Goal: Complete application form: Complete application form

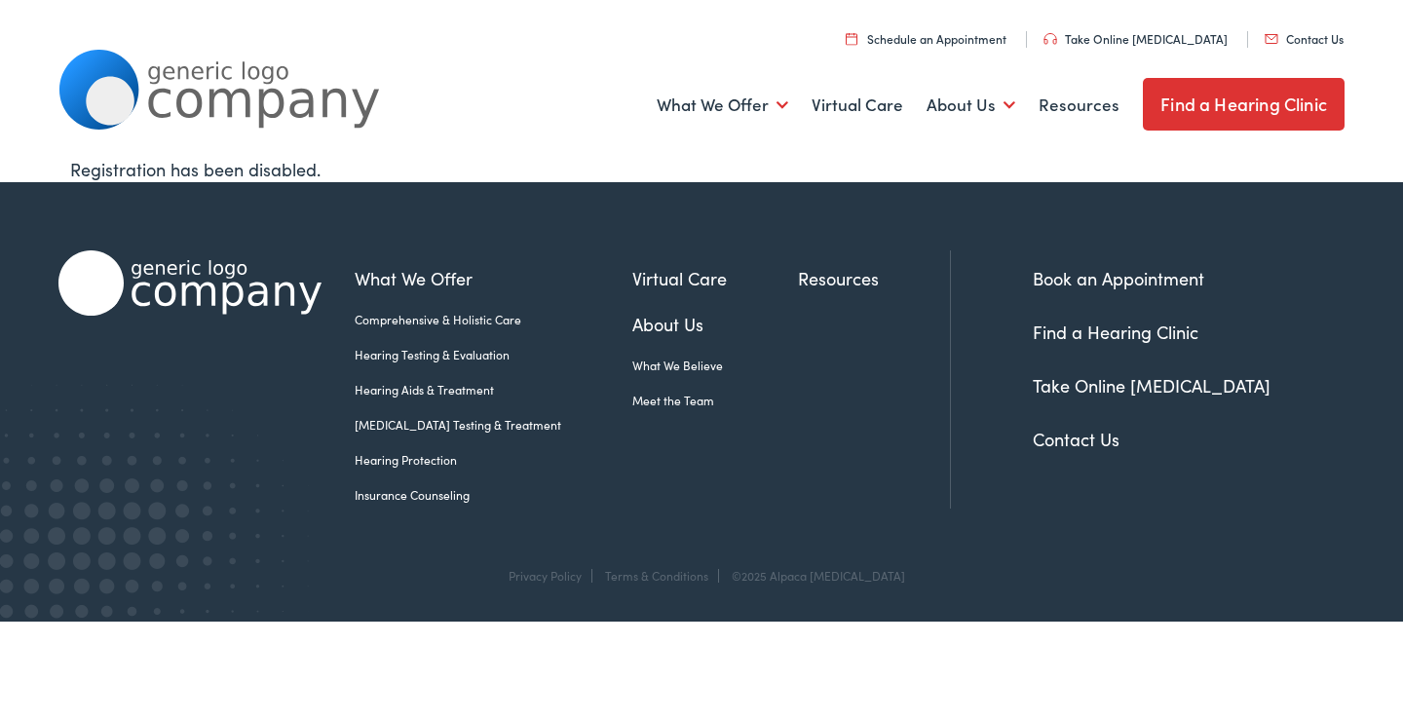
click at [1299, 32] on link "Contact Us" at bounding box center [1304, 38] width 79 height 17
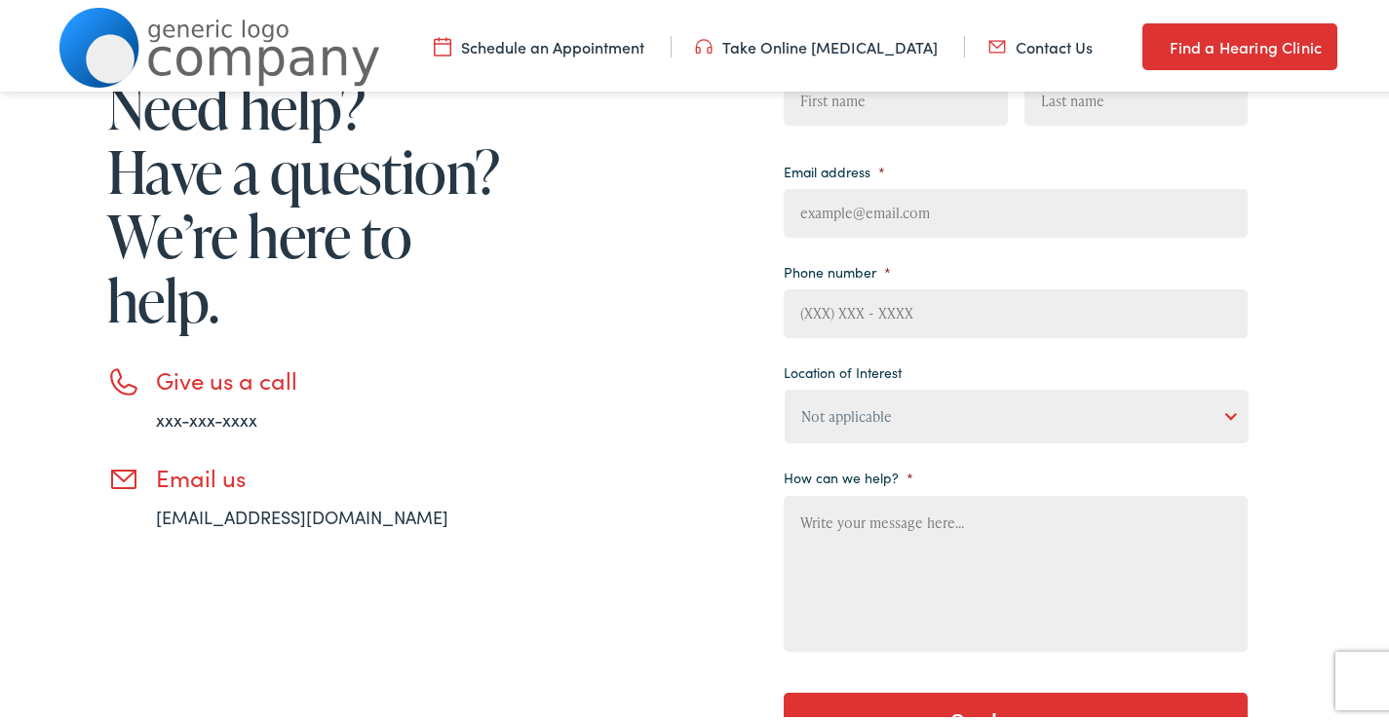
scroll to position [324, 0]
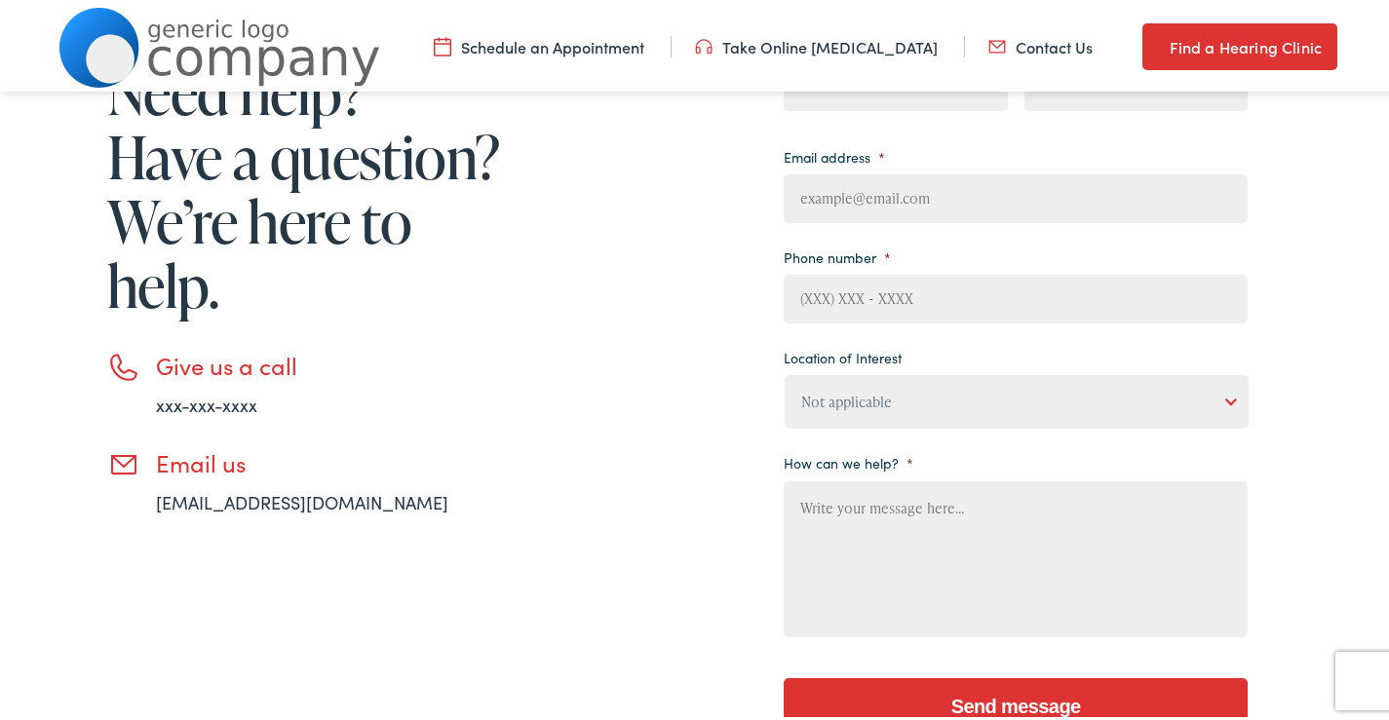
click at [843, 83] on nav "Menu Close Schedule an Appointment Take Online [MEDICAL_DATA] Contact Us Find a…" at bounding box center [701, 44] width 1403 height 88
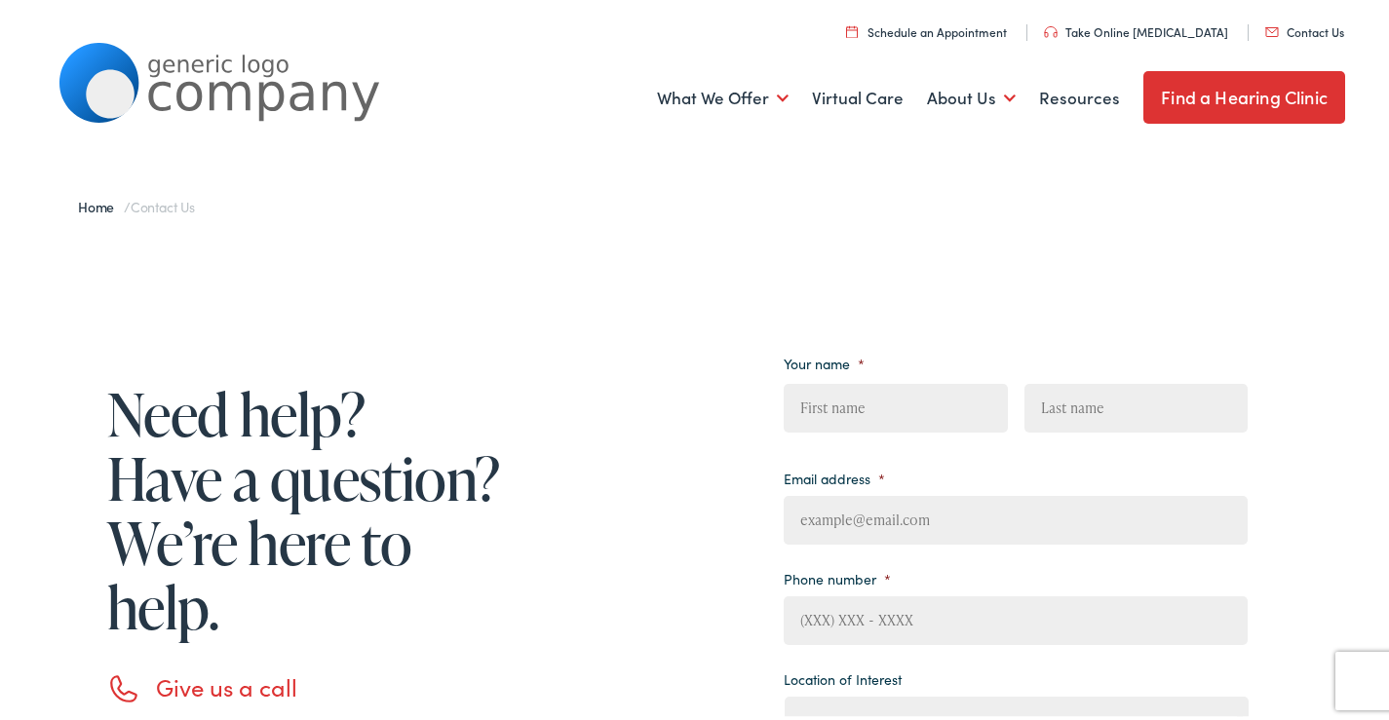
scroll to position [0, 0]
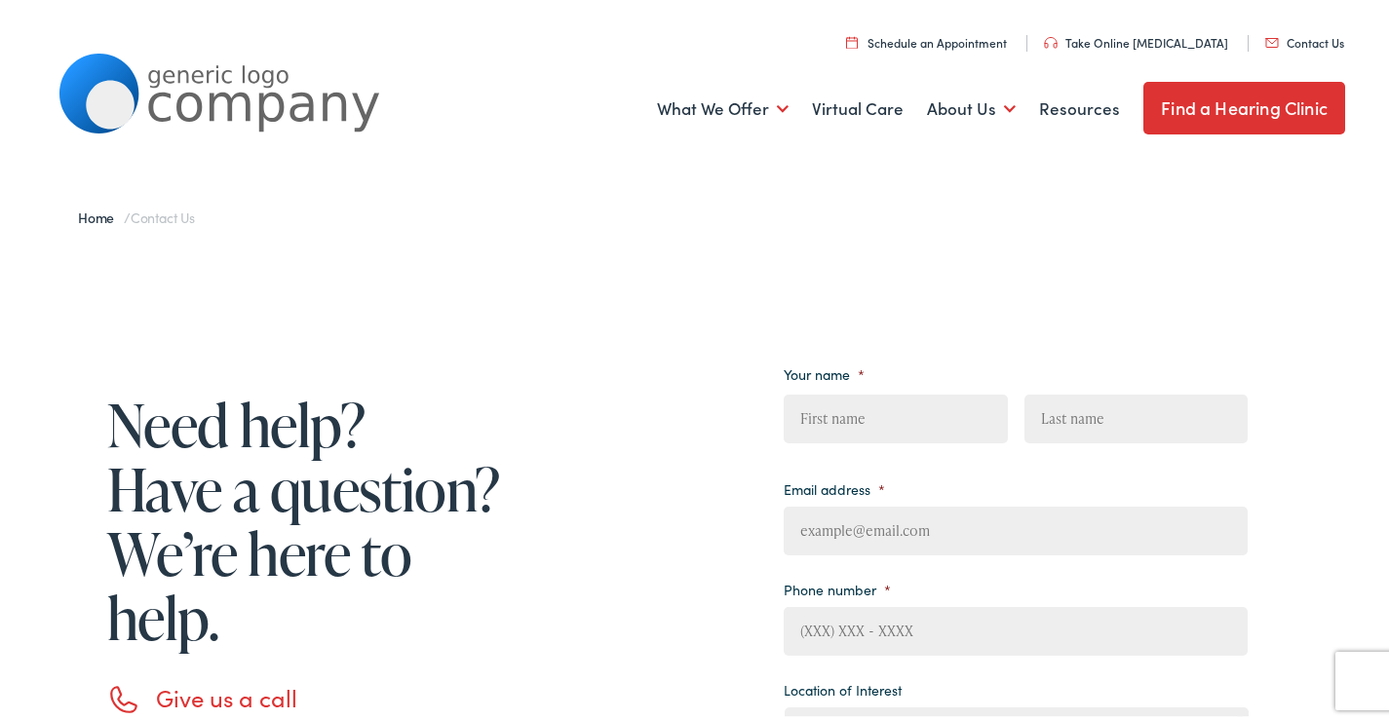
click at [837, 407] on input "First" at bounding box center [894, 415] width 223 height 49
type input "[PERSON_NAME]"
type input "[PERSON_NAME][EMAIL_ADDRESS][PERSON_NAME][DOMAIN_NAME]"
type input "8653507435"
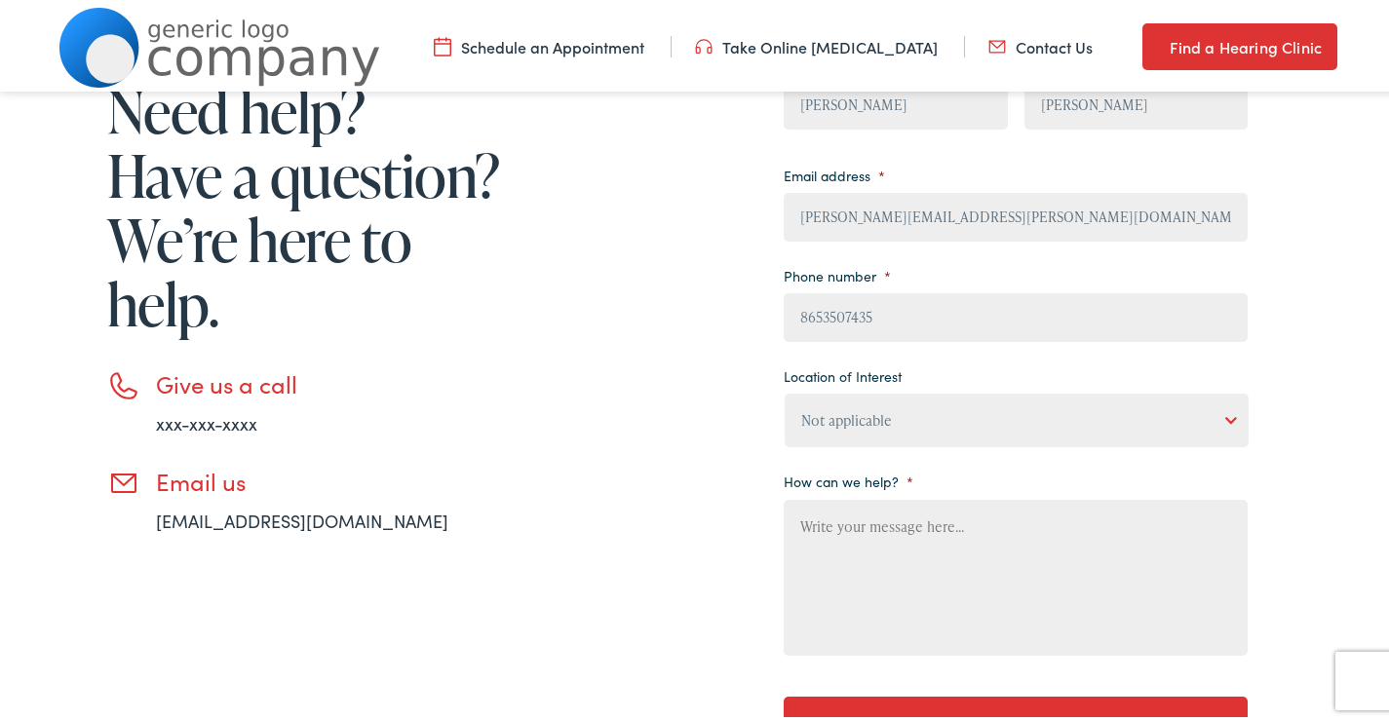
scroll to position [324, 0]
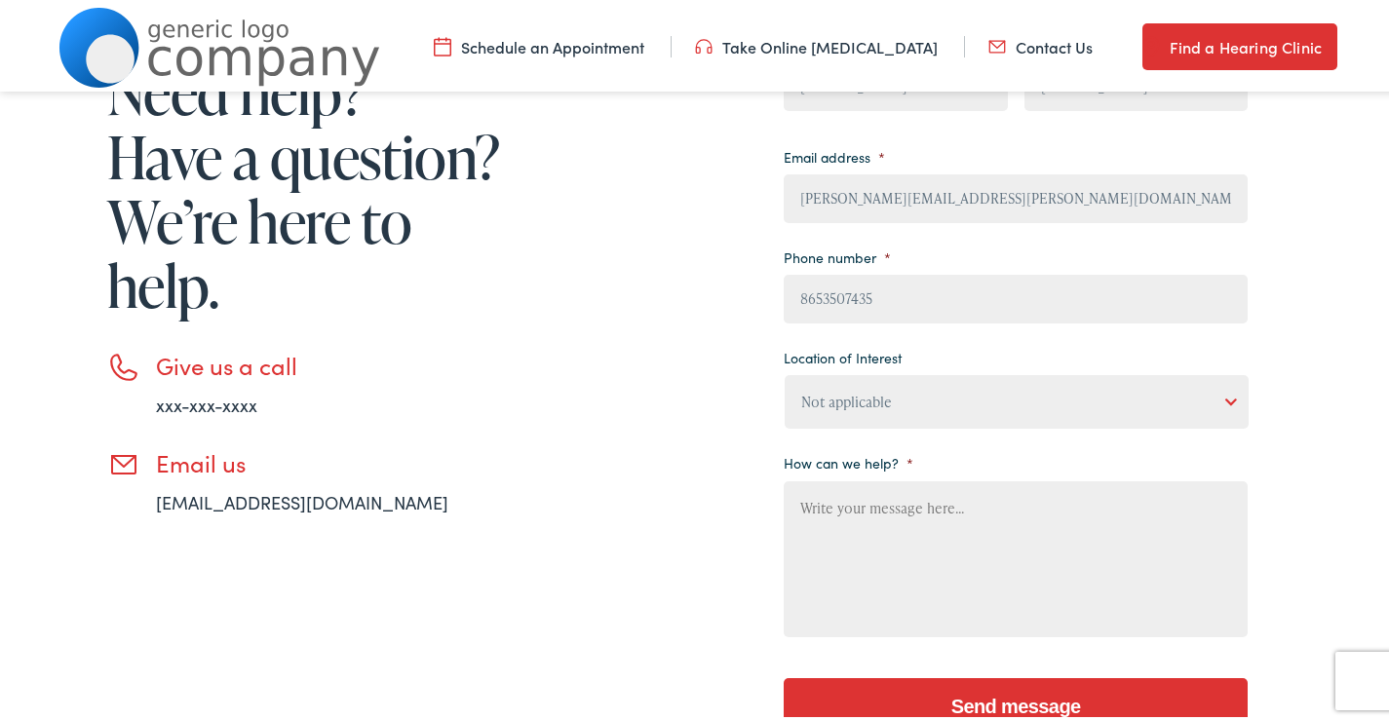
click at [889, 406] on select "Not applicable [PERSON_NAME] [MEDICAL_DATA], Seguin Estes [MEDICAL_DATA], San […" at bounding box center [1016, 398] width 464 height 54
select select "[PERSON_NAME] [MEDICAL_DATA], [GEOGRAPHIC_DATA]"
click at [784, 371] on select "Not applicable [PERSON_NAME] [MEDICAL_DATA], Seguin Estes [MEDICAL_DATA], San […" at bounding box center [1016, 398] width 464 height 54
drag, startPoint x: 452, startPoint y: 500, endPoint x: 843, endPoint y: 579, distance: 398.6
click at [455, 502] on li "Email us [EMAIL_ADDRESS][DOMAIN_NAME]" at bounding box center [307, 478] width 400 height 66
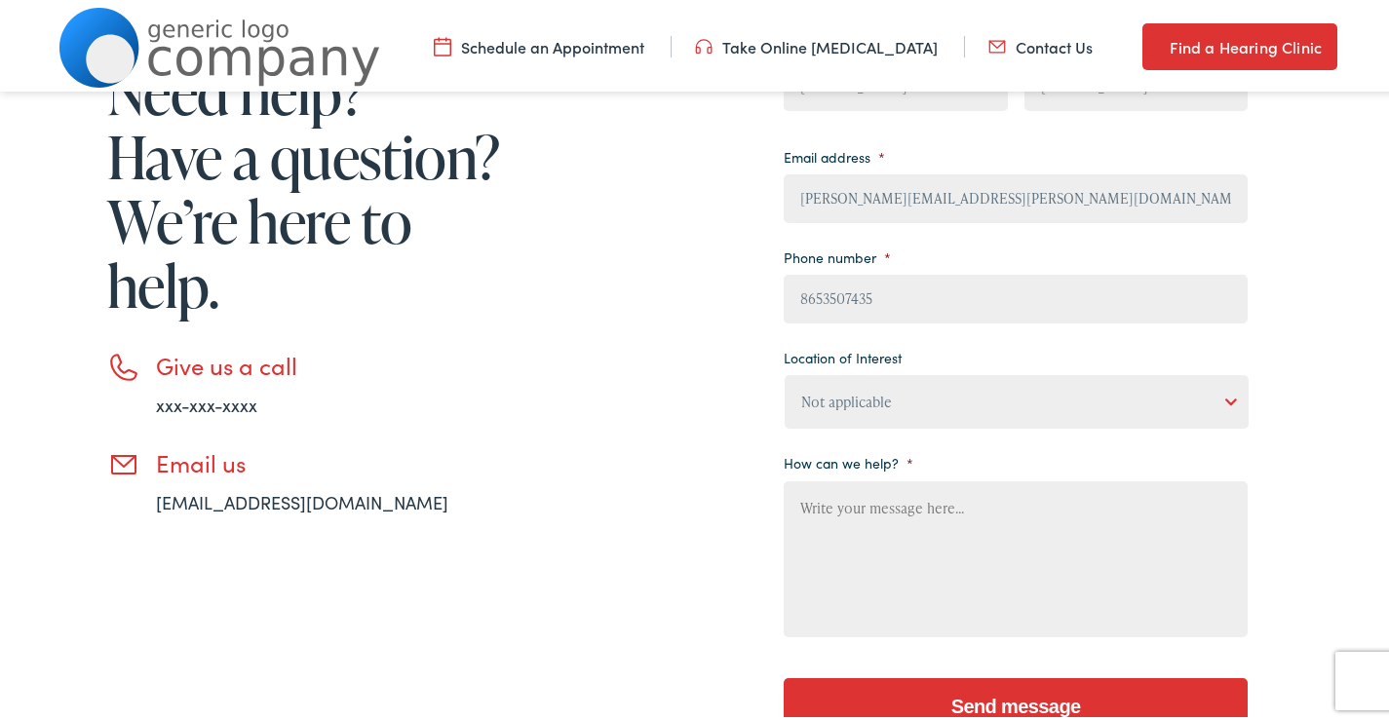
click at [916, 583] on textarea "How can we help? *" at bounding box center [1015, 555] width 464 height 156
paste textarea "Hi, Are you interested in a no-obligation cleaning quote for your business? Oth…"
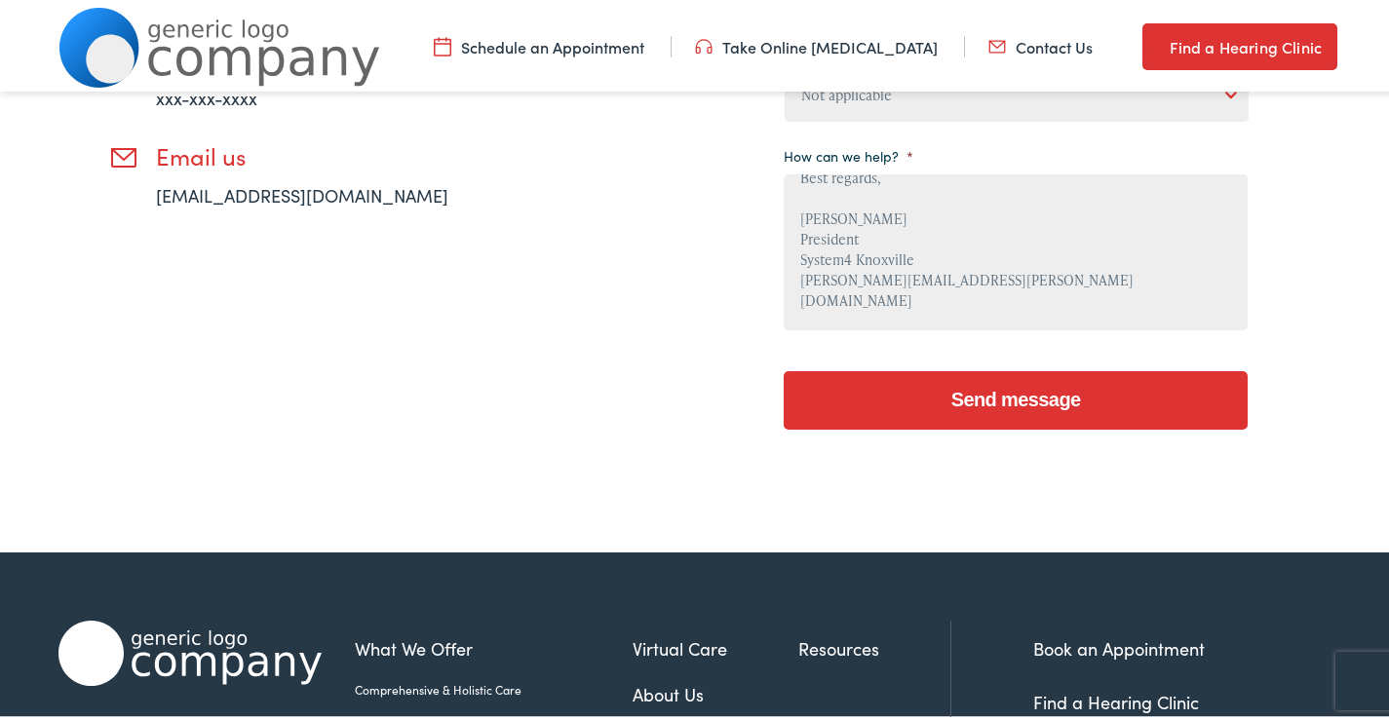
scroll to position [650, 0]
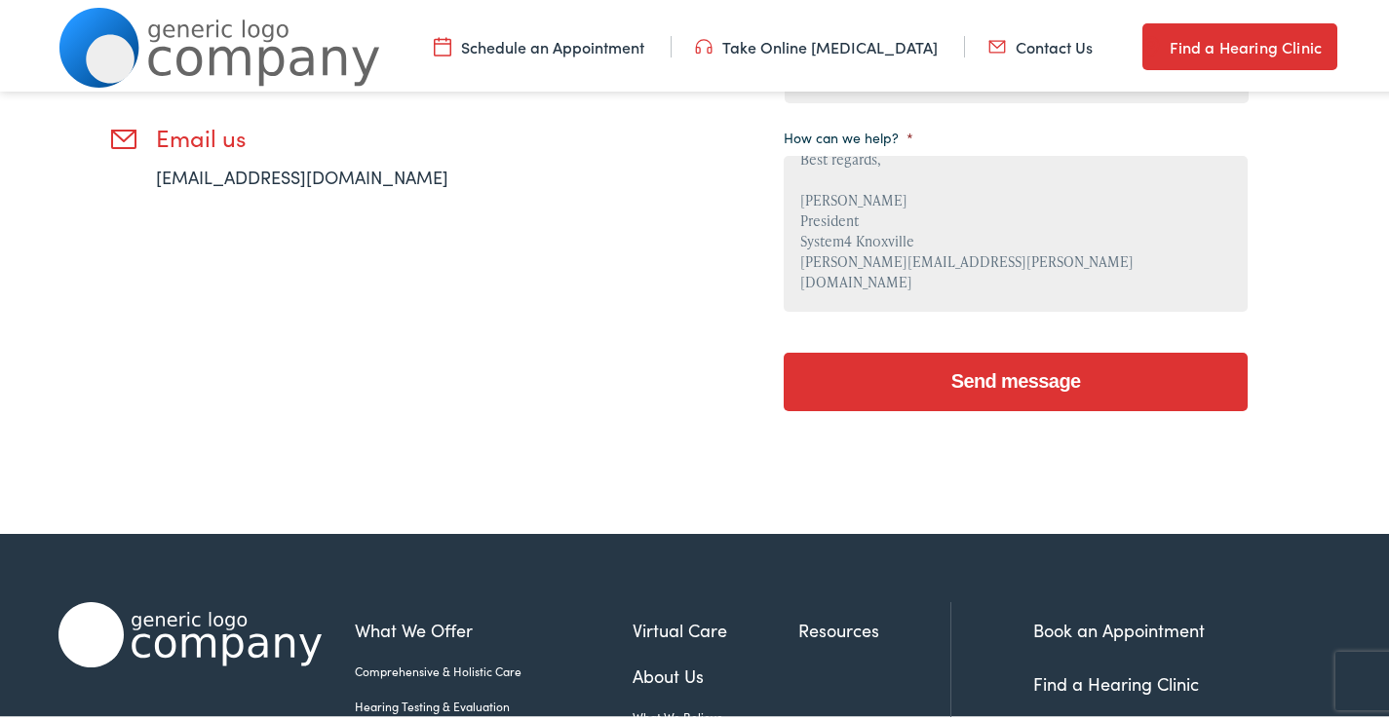
type textarea "Hi, Are you interested in a no-obligation cleaning quote for your business? Oth…"
click at [986, 413] on div "Send message" at bounding box center [1015, 375] width 464 height 84
click at [984, 387] on input "Send message" at bounding box center [1015, 378] width 464 height 58
click at [955, 386] on input "Send message" at bounding box center [1015, 378] width 464 height 58
click at [957, 388] on input "Send message" at bounding box center [1015, 378] width 464 height 58
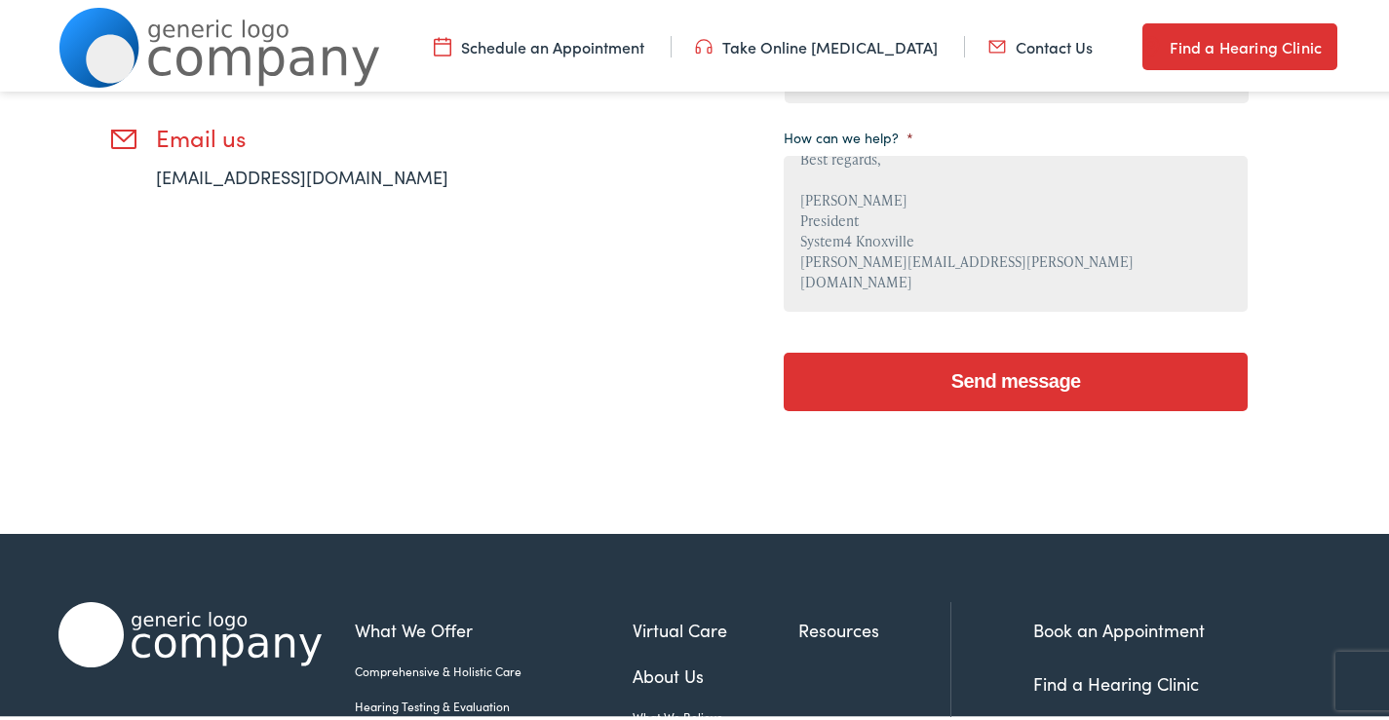
click at [957, 388] on input "Send message" at bounding box center [1015, 378] width 464 height 58
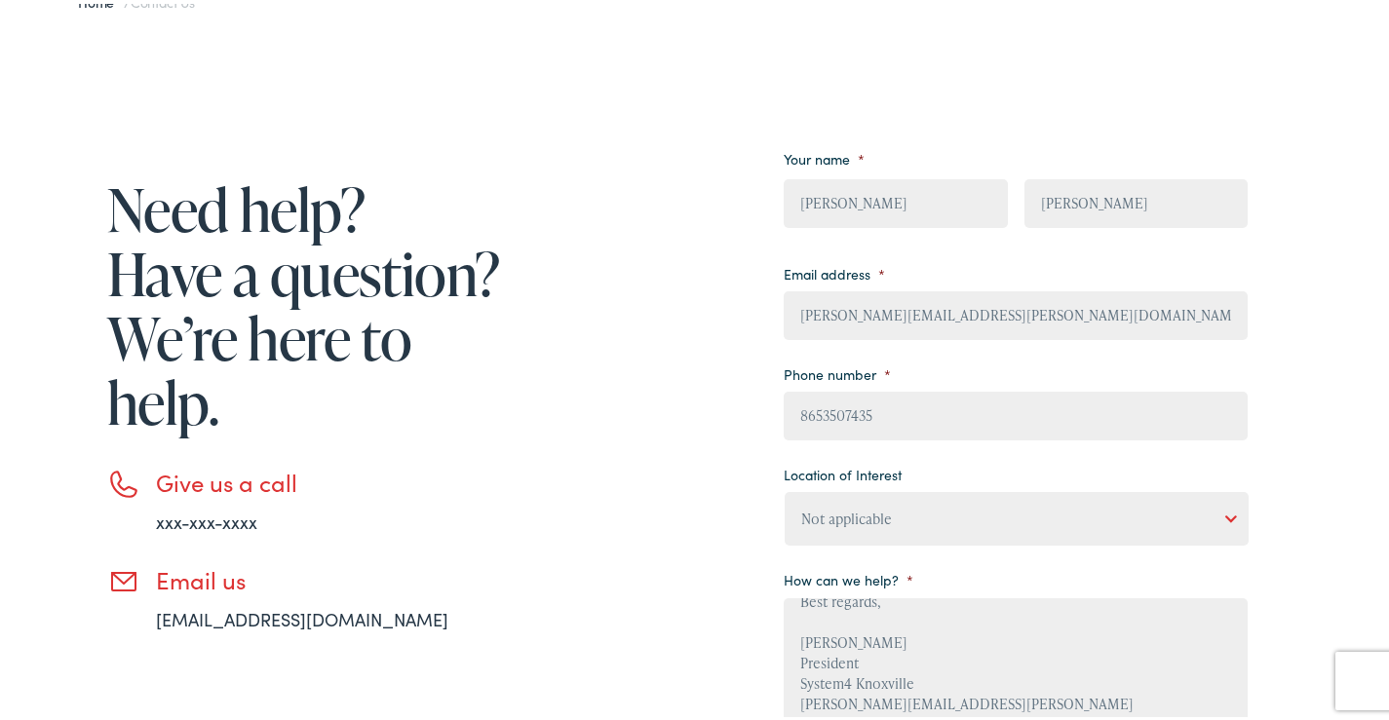
scroll to position [324, 0]
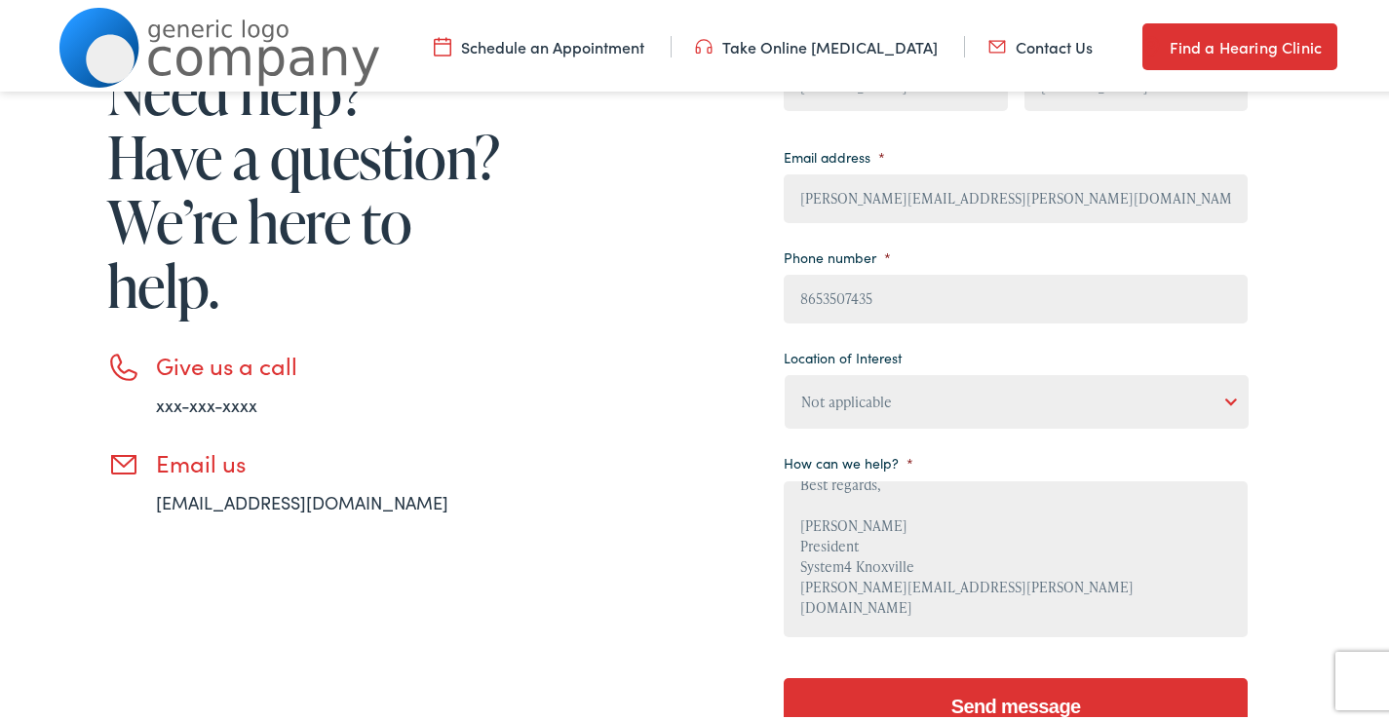
click at [912, 694] on input "Send message" at bounding box center [1015, 703] width 464 height 58
click at [913, 695] on input "Send message" at bounding box center [1015, 703] width 464 height 58
click at [914, 695] on input "Send message" at bounding box center [1015, 703] width 464 height 58
click at [906, 385] on select "Not applicable [PERSON_NAME] [MEDICAL_DATA], Seguin Estes [MEDICAL_DATA], San […" at bounding box center [1016, 398] width 464 height 54
click at [784, 371] on select "Not applicable [PERSON_NAME] [MEDICAL_DATA], Seguin Estes [MEDICAL_DATA], San […" at bounding box center [1016, 398] width 464 height 54
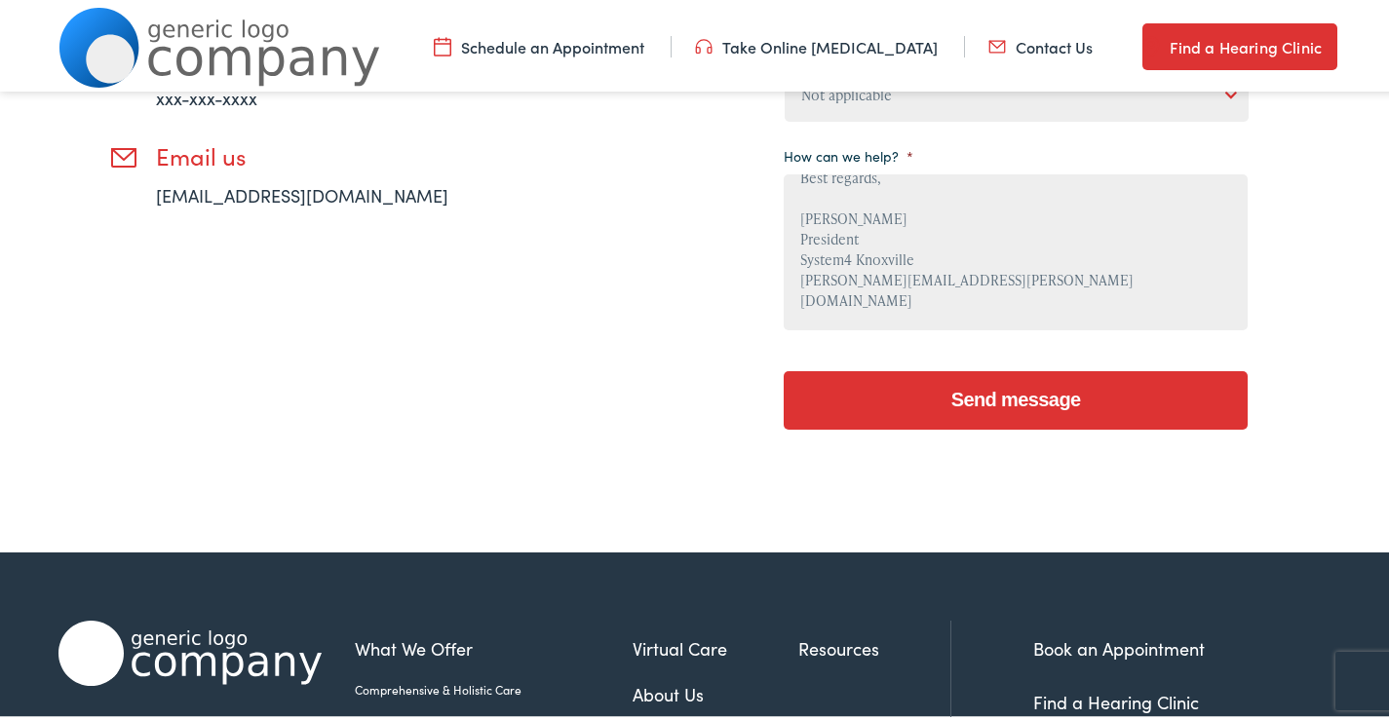
scroll to position [650, 0]
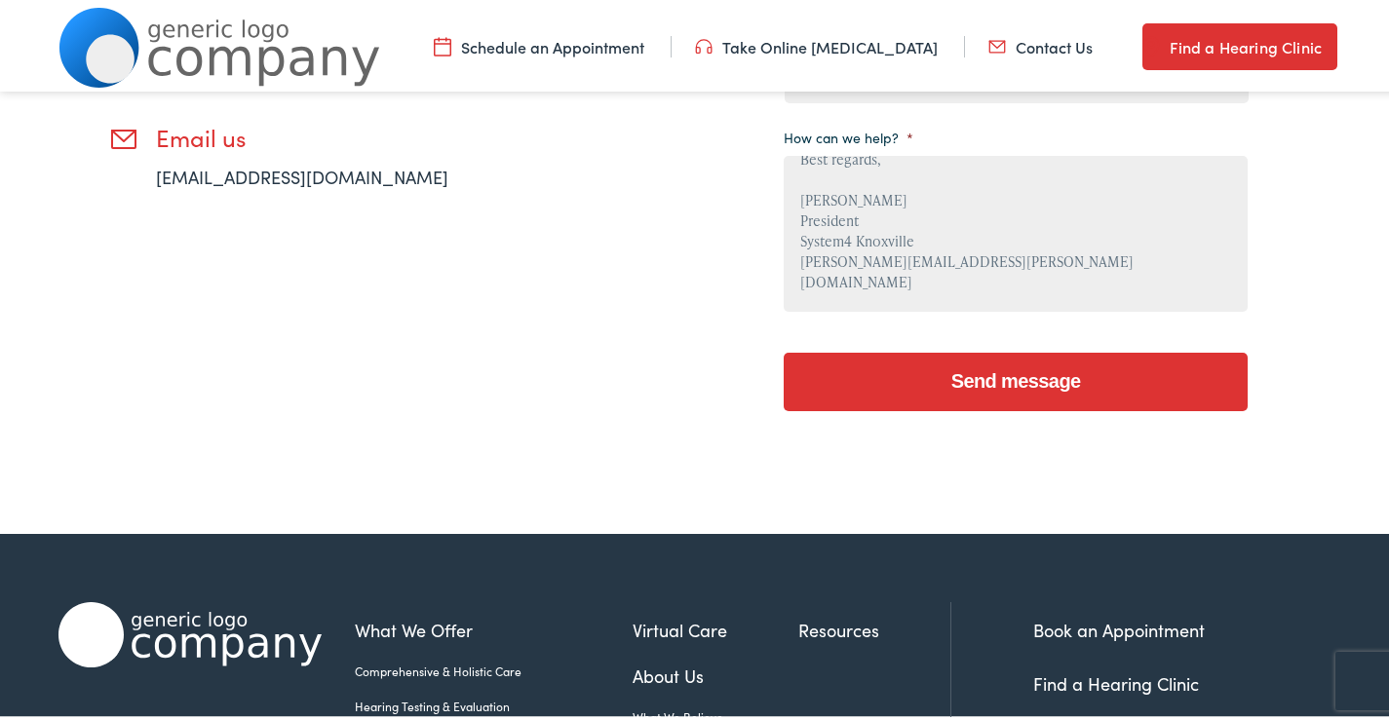
click at [1032, 396] on input "Send message" at bounding box center [1015, 378] width 464 height 58
click at [1032, 395] on input "Send message" at bounding box center [1015, 378] width 464 height 58
click at [1035, 393] on input "Send message" at bounding box center [1015, 378] width 464 height 58
click at [1037, 391] on input "Send message" at bounding box center [1015, 378] width 464 height 58
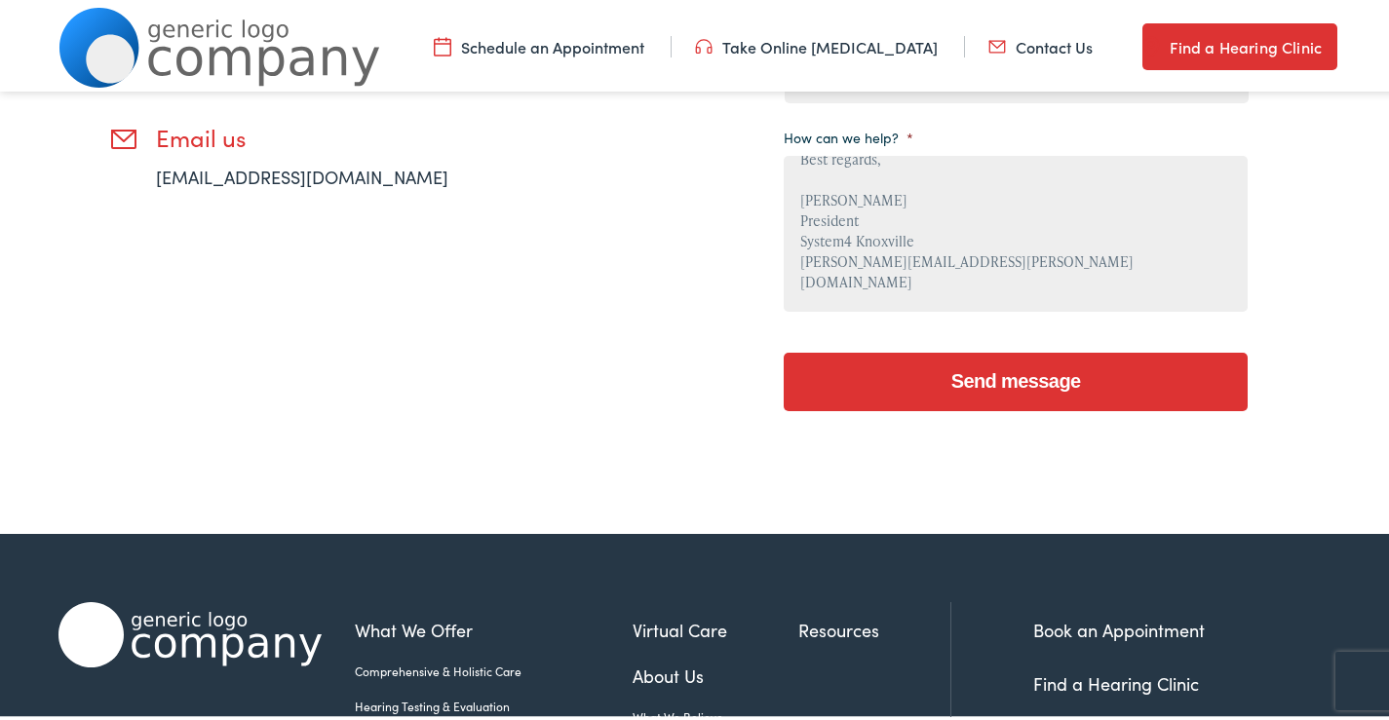
click at [1037, 391] on input "Send message" at bounding box center [1015, 378] width 464 height 58
